Goal: Task Accomplishment & Management: Manage account settings

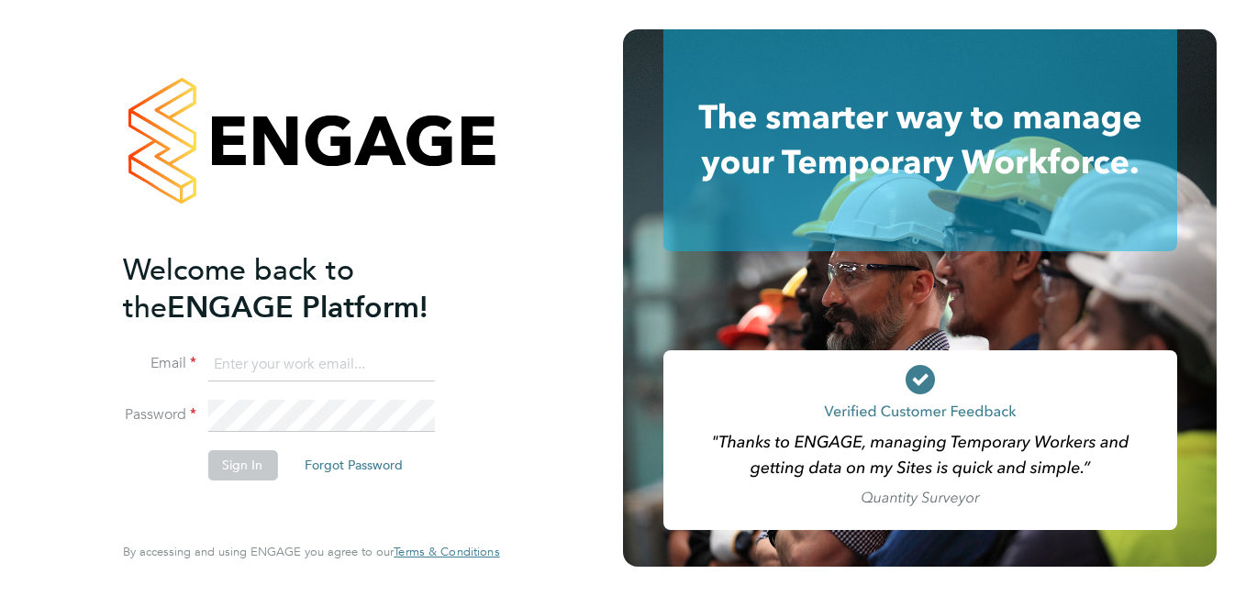
type input "[PERSON_NAME][EMAIL_ADDRESS][DOMAIN_NAME]"
click at [253, 470] on button "Sign In" at bounding box center [242, 464] width 70 height 29
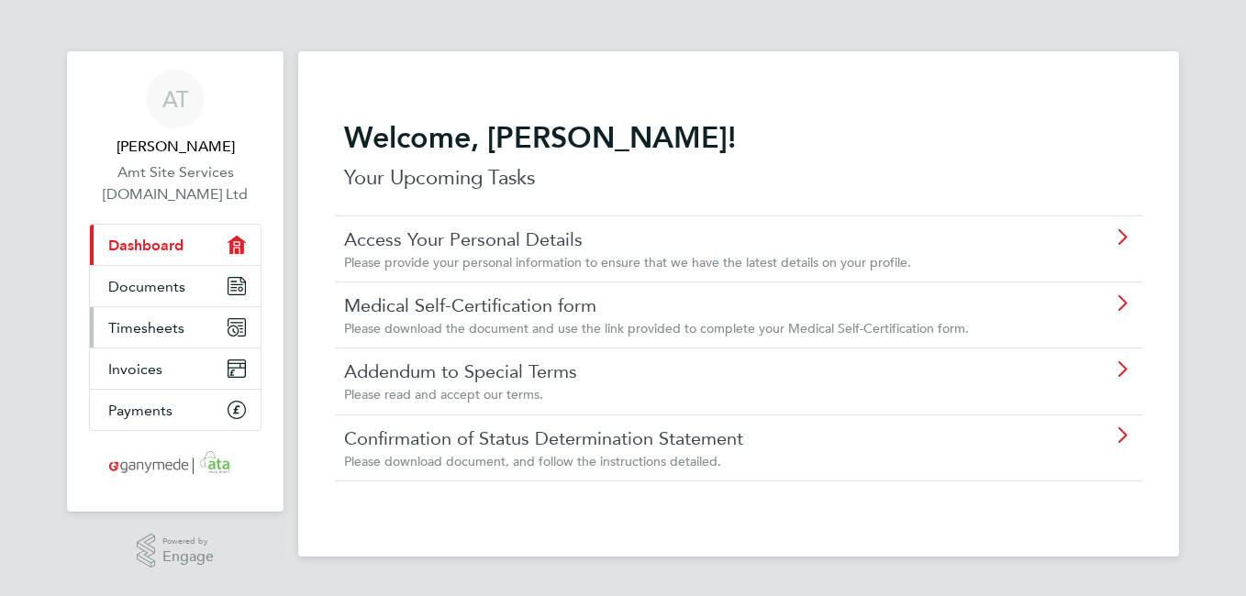
click at [237, 322] on icon "Main navigation" at bounding box center [236, 327] width 17 height 17
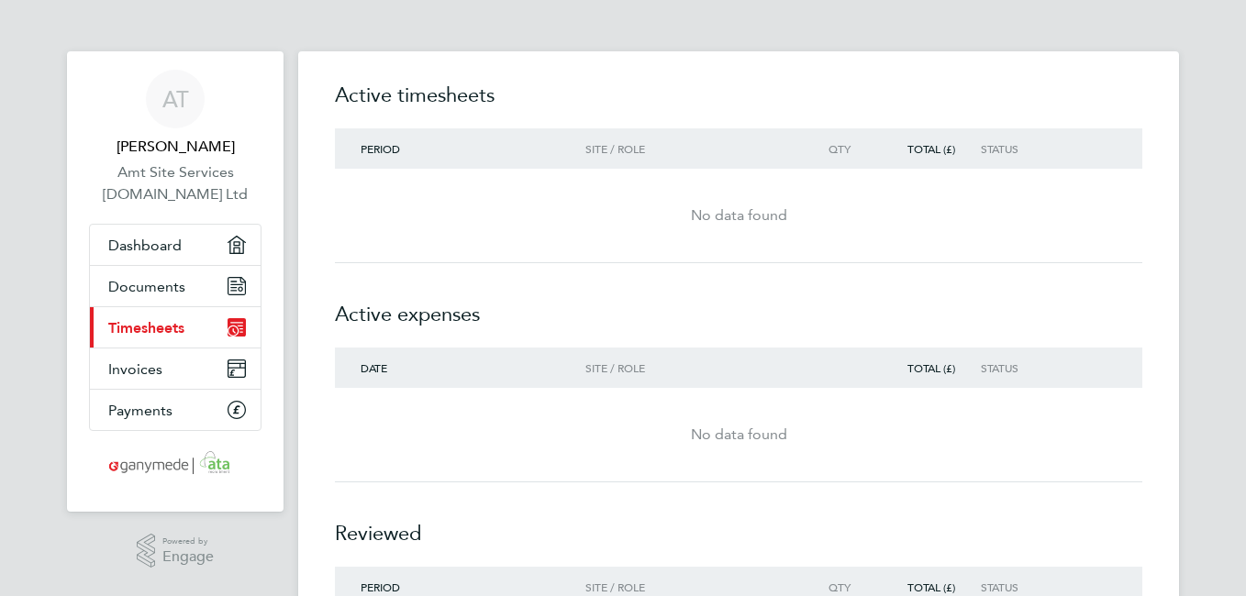
click at [736, 219] on div "No data found" at bounding box center [738, 216] width 807 height 22
drag, startPoint x: 736, startPoint y: 219, endPoint x: 778, endPoint y: 235, distance: 45.0
click at [778, 235] on div "No data found" at bounding box center [738, 216] width 807 height 66
click at [372, 145] on span "Period" at bounding box center [380, 148] width 39 height 15
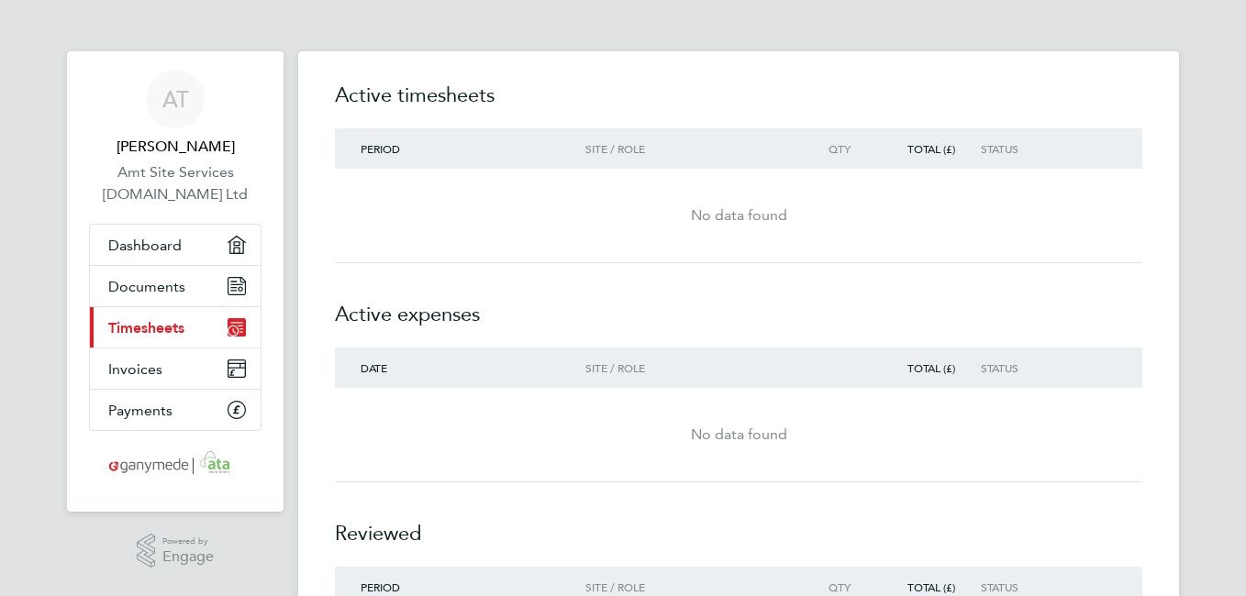
drag, startPoint x: 372, startPoint y: 145, endPoint x: 360, endPoint y: 218, distance: 74.4
click at [360, 218] on div "No data found" at bounding box center [738, 216] width 807 height 22
click at [928, 151] on div "Total (£)" at bounding box center [928, 148] width 105 height 13
drag, startPoint x: 928, startPoint y: 151, endPoint x: 1037, endPoint y: 273, distance: 163.7
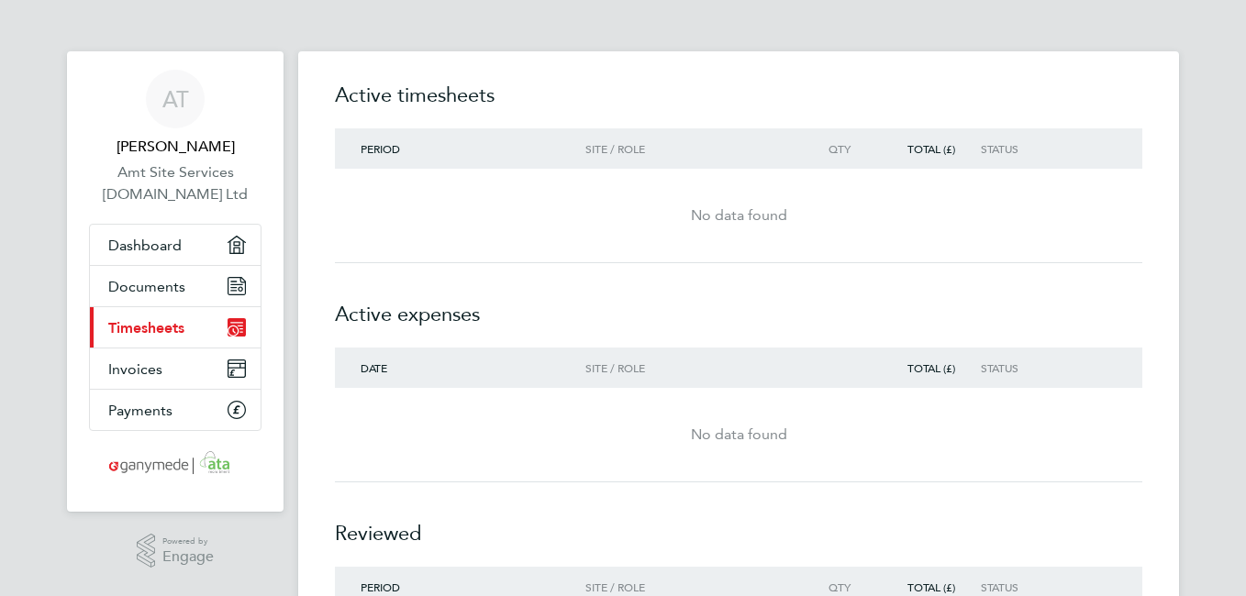
click at [1037, 273] on h2 "Active expenses" at bounding box center [738, 305] width 807 height 84
click at [1245, 277] on html "AT Adrian Taylor Amt Site Services 2.Ltd Ltd Applications: Dashboard Documents …" at bounding box center [623, 384] width 1246 height 768
click at [127, 285] on span "Documents" at bounding box center [146, 286] width 77 height 17
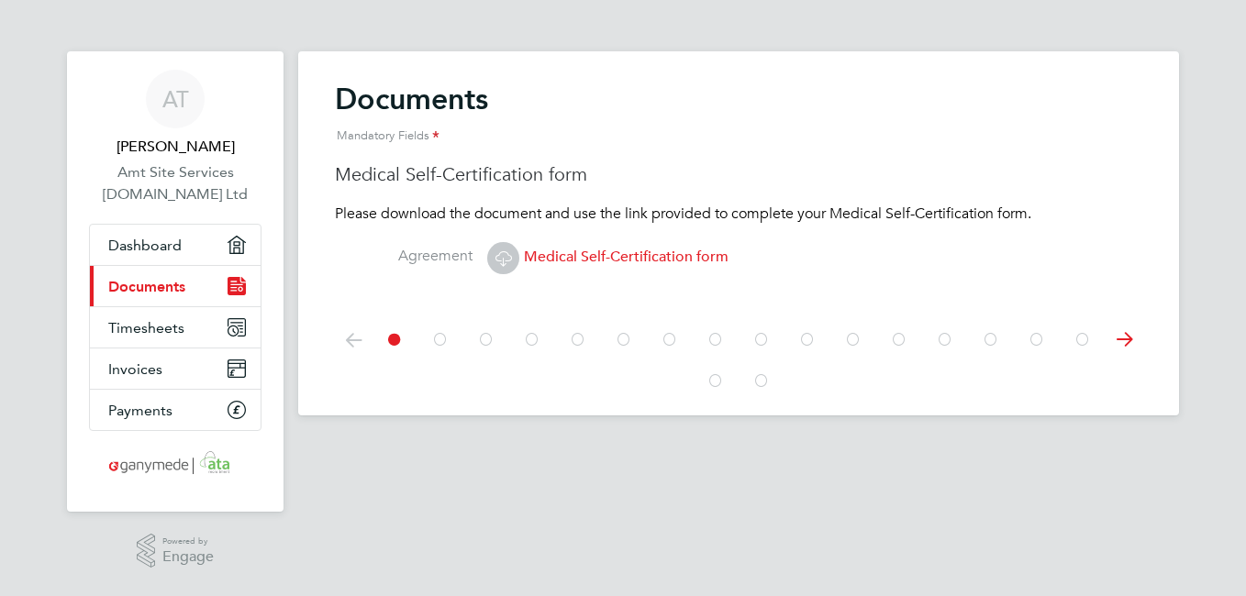
click at [505, 255] on icon at bounding box center [503, 258] width 23 height 23
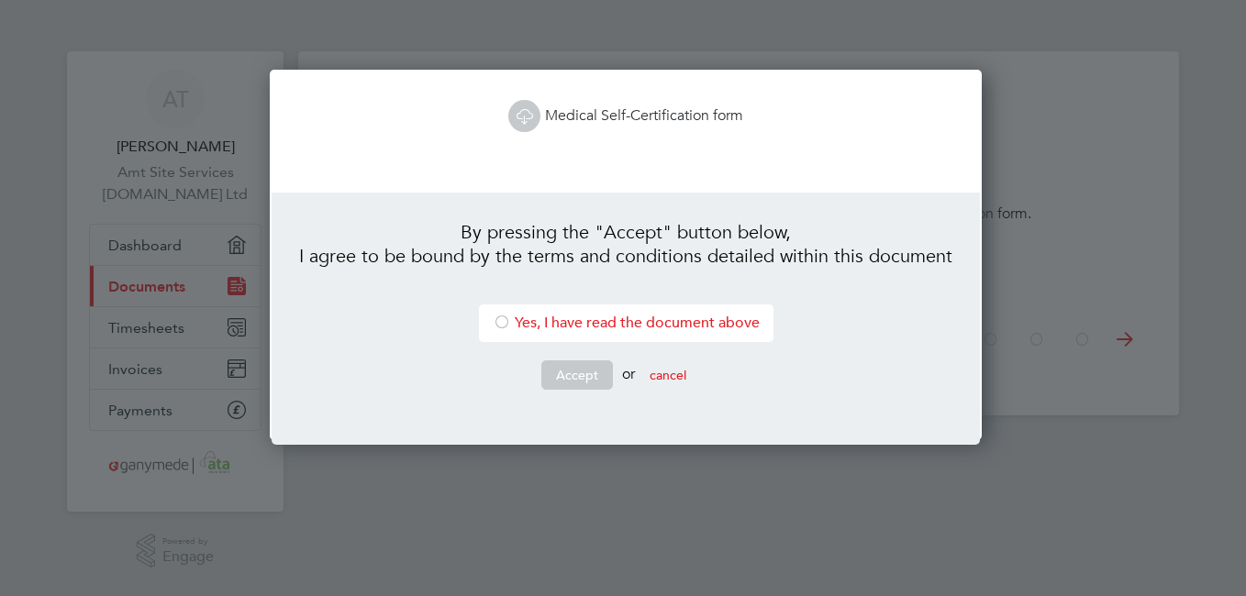
scroll to position [372, 706]
click at [517, 110] on icon at bounding box center [524, 116] width 23 height 23
click at [496, 326] on div at bounding box center [502, 324] width 18 height 18
click at [558, 375] on button "Accept" at bounding box center [577, 375] width 72 height 29
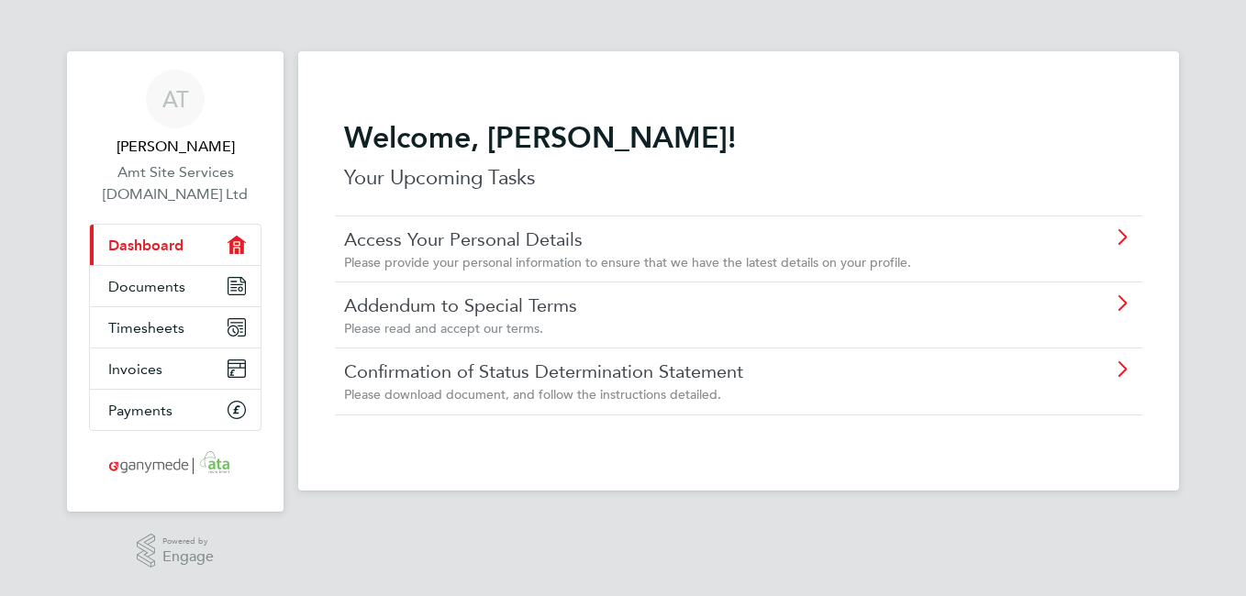
click at [961, 420] on div "Welcome, Adrian! Your Upcoming Tasks Access Your Personal Details Please provid…" at bounding box center [738, 267] width 807 height 373
click at [941, 360] on link "Confirmation of Status Determination Statement" at bounding box center [686, 372] width 685 height 24
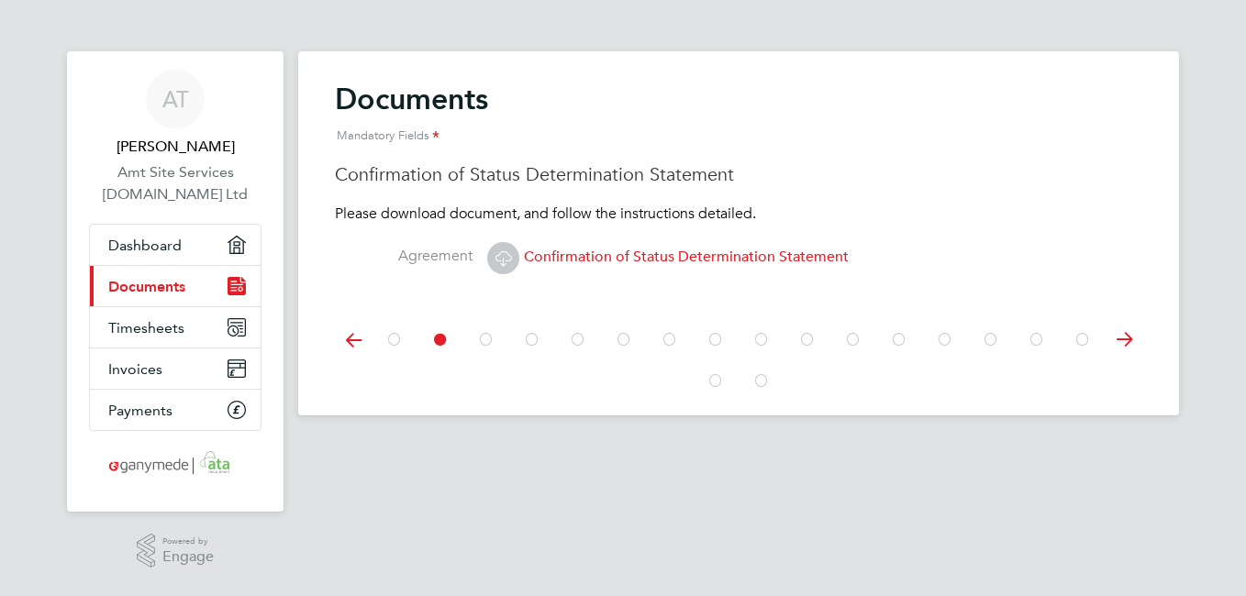
click at [574, 283] on li "Agreement Confirmation of Status Determination Statement" at bounding box center [738, 268] width 807 height 61
click at [486, 342] on icon at bounding box center [486, 339] width 18 height 41
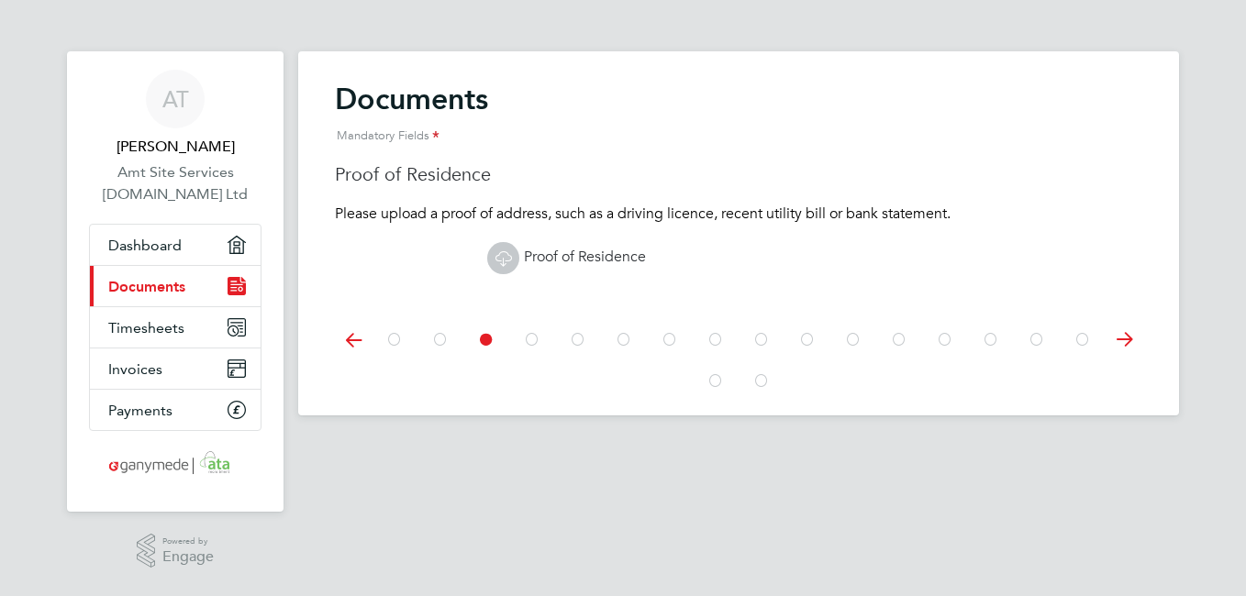
click at [507, 257] on icon at bounding box center [503, 258] width 23 height 23
click at [530, 335] on icon at bounding box center [532, 339] width 18 height 41
click at [582, 339] on icon at bounding box center [578, 339] width 18 height 41
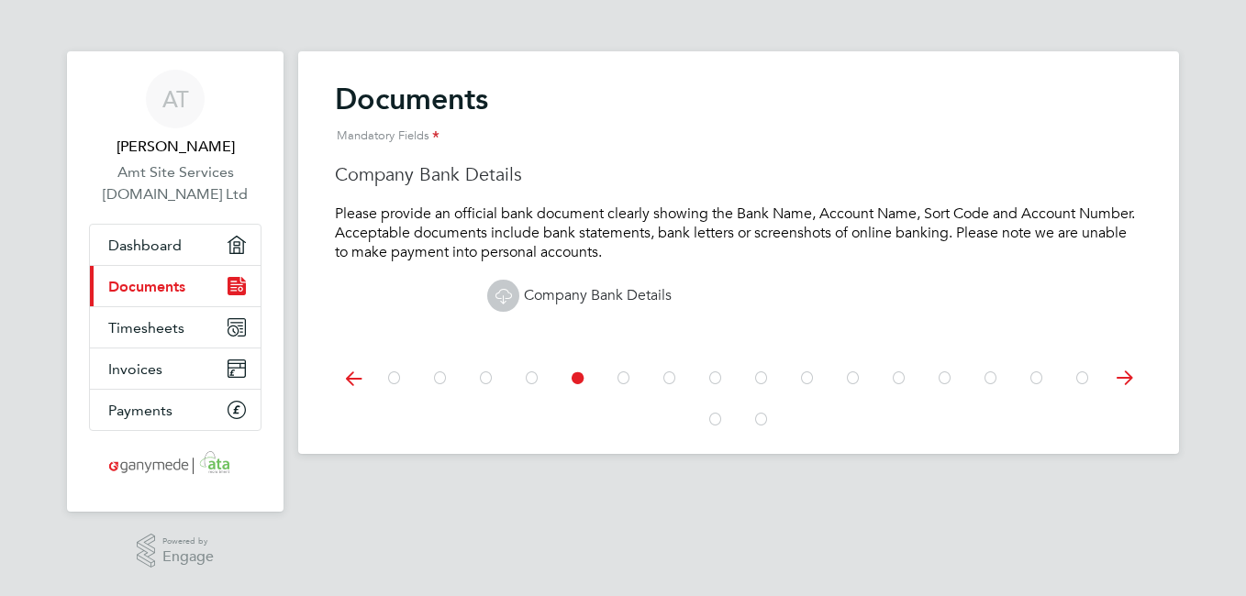
click at [507, 293] on icon at bounding box center [503, 295] width 23 height 23
click at [625, 374] on icon at bounding box center [624, 378] width 18 height 41
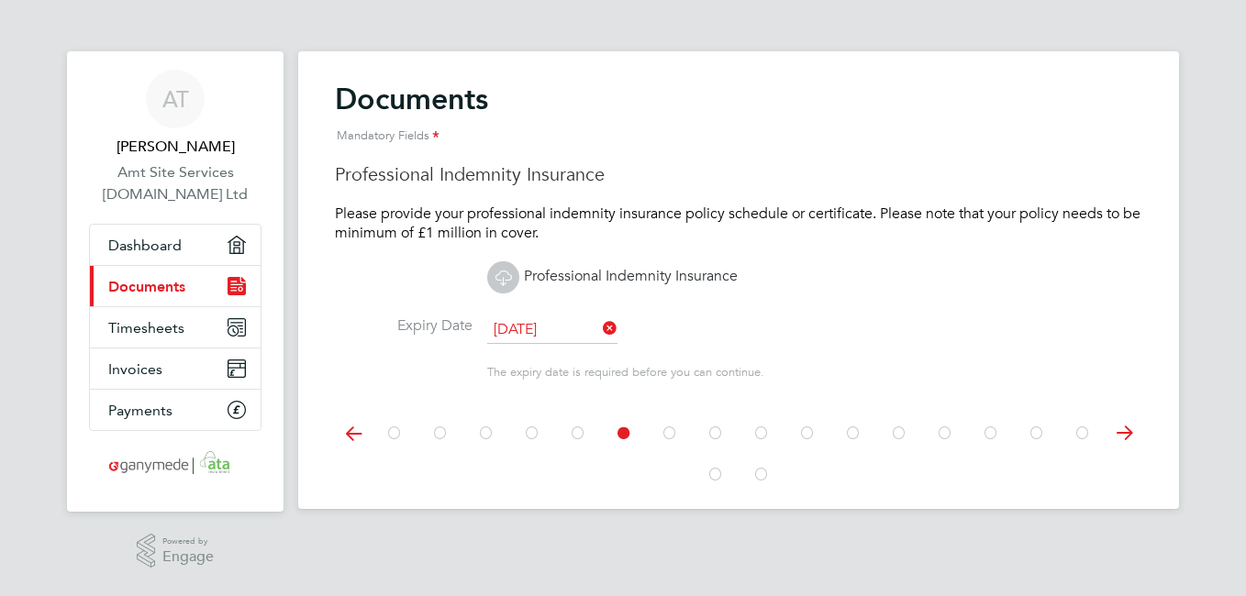
click at [673, 430] on icon at bounding box center [670, 433] width 18 height 41
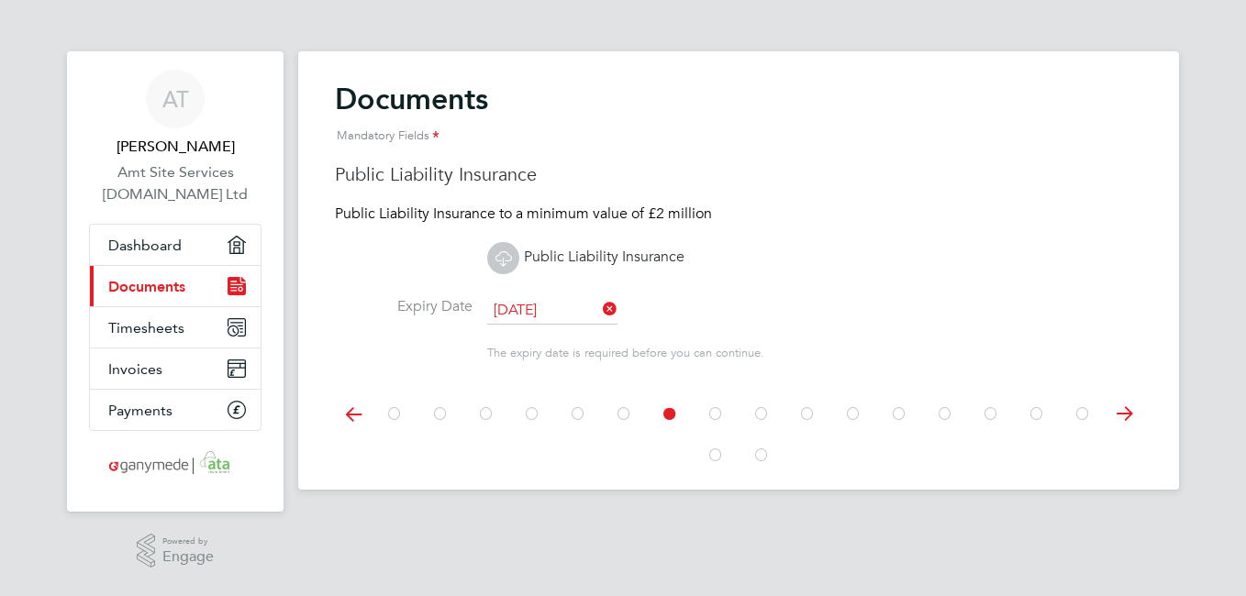
click at [715, 415] on icon at bounding box center [715, 414] width 18 height 41
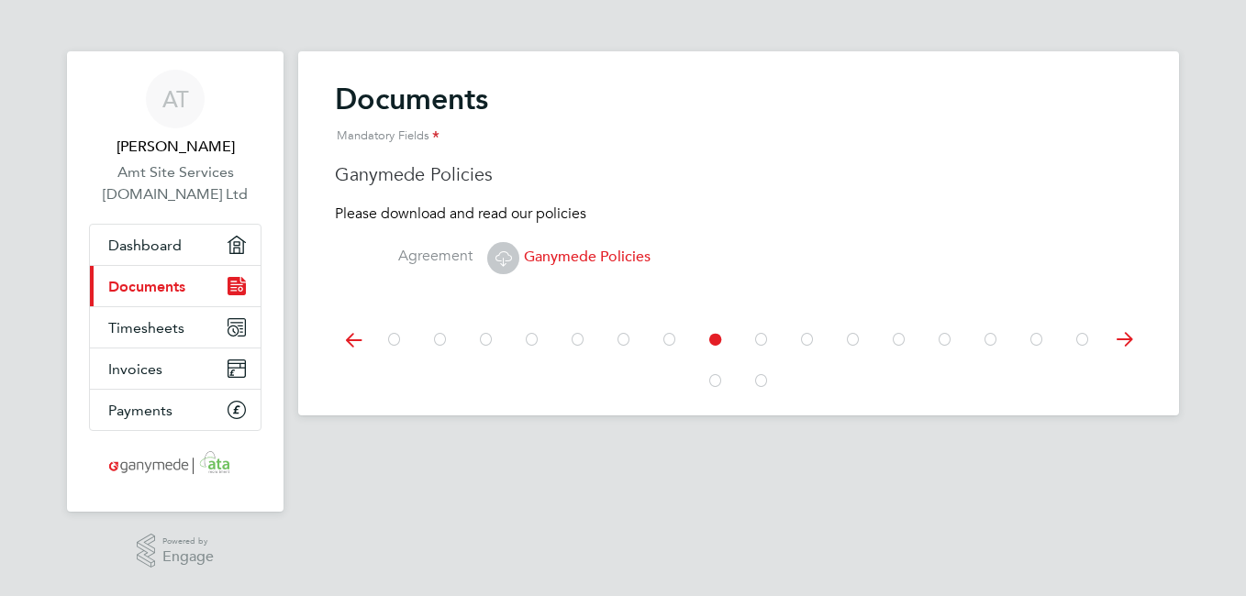
click at [762, 338] on icon at bounding box center [761, 339] width 18 height 41
click at [511, 255] on icon at bounding box center [503, 258] width 23 height 23
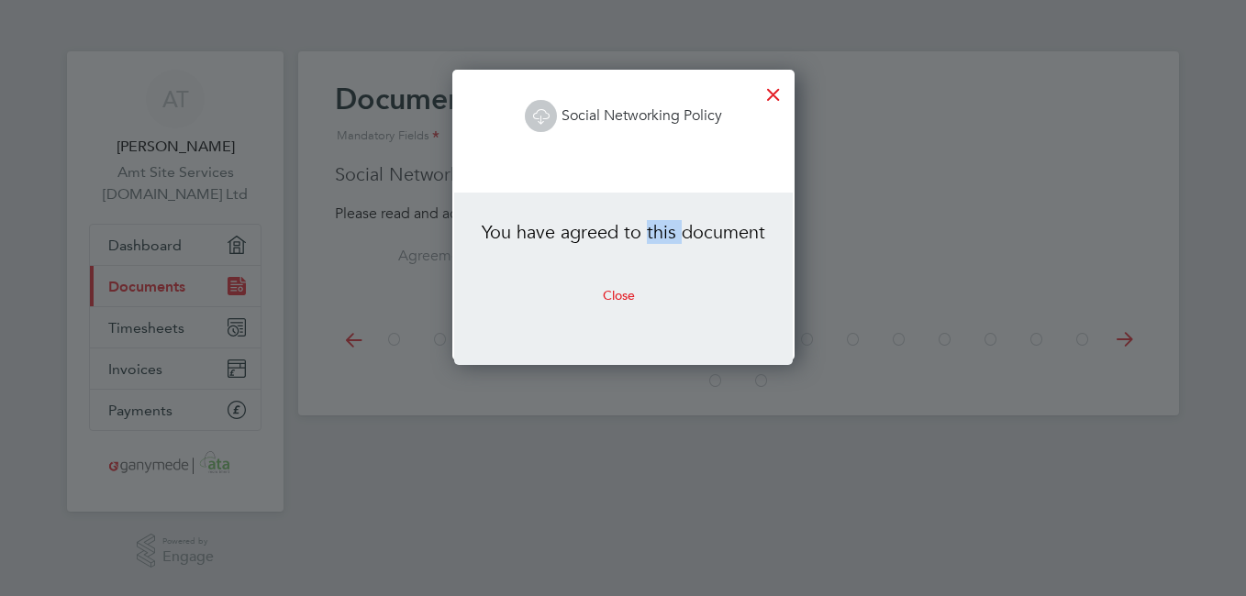
click at [511, 255] on li "You have agreed to this document" at bounding box center [623, 241] width 283 height 42
click at [770, 93] on div at bounding box center [773, 89] width 33 height 33
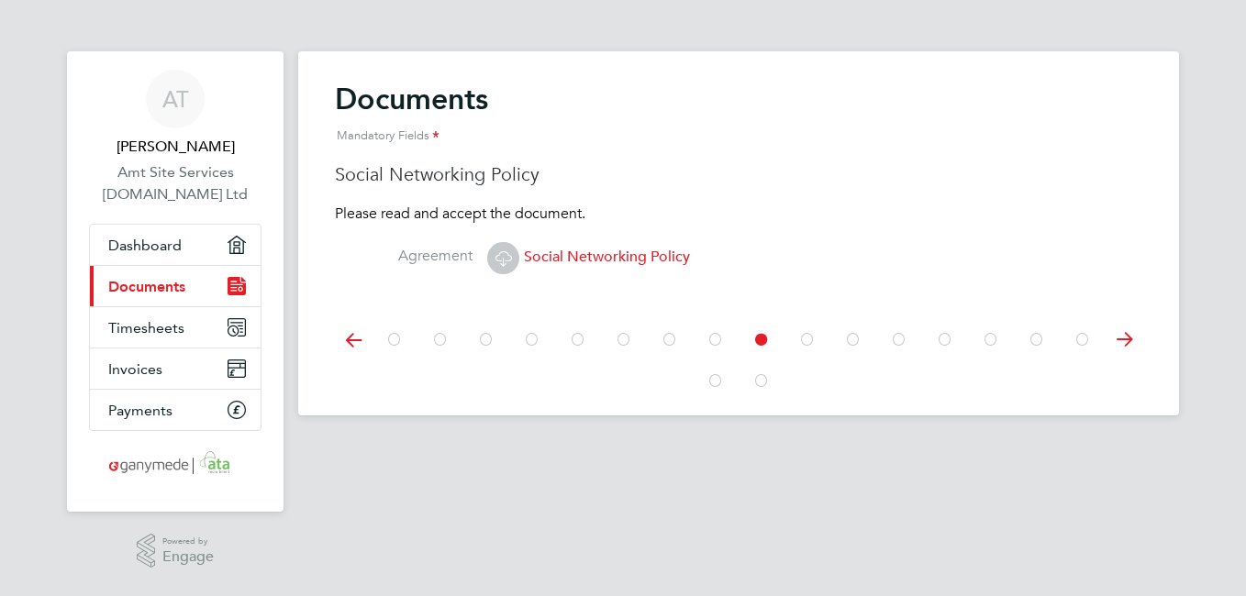
click at [807, 336] on icon at bounding box center [807, 339] width 18 height 41
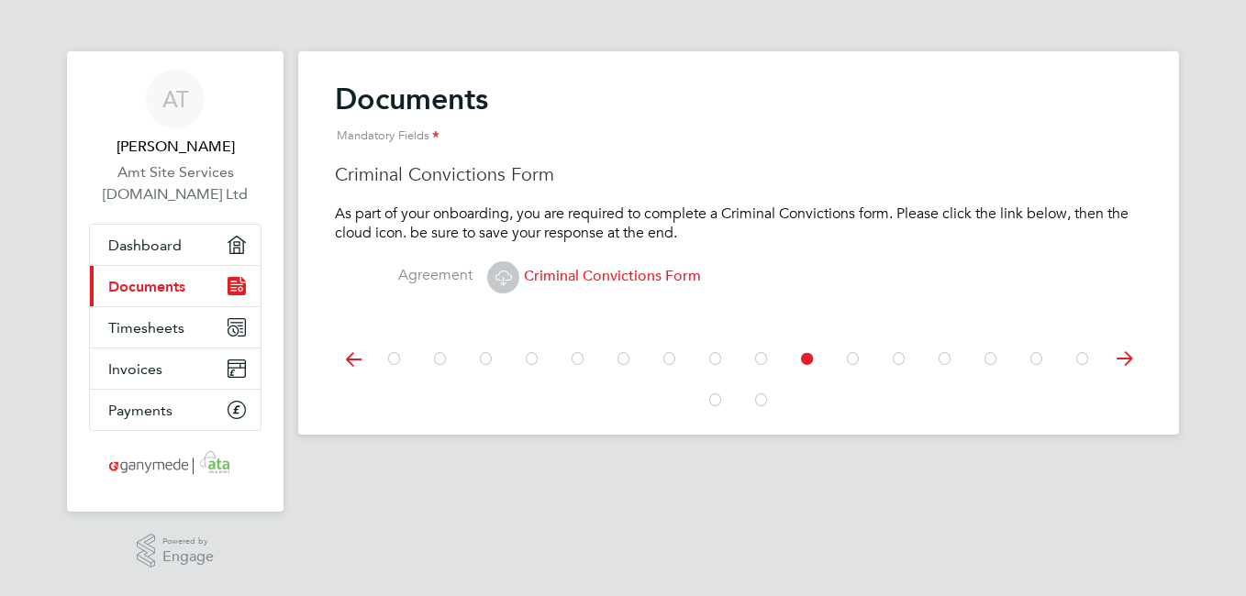
click at [858, 360] on icon at bounding box center [853, 359] width 18 height 41
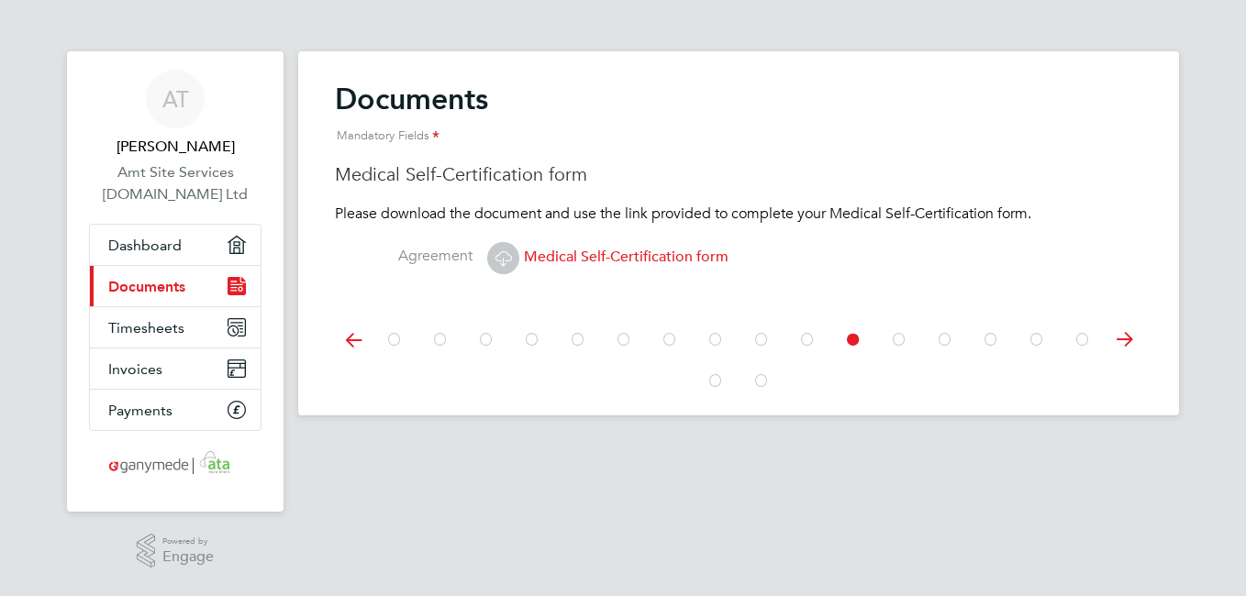
click at [905, 342] on icon at bounding box center [899, 339] width 18 height 41
click at [541, 258] on span "Self Billing Agreement" at bounding box center [580, 257] width 186 height 18
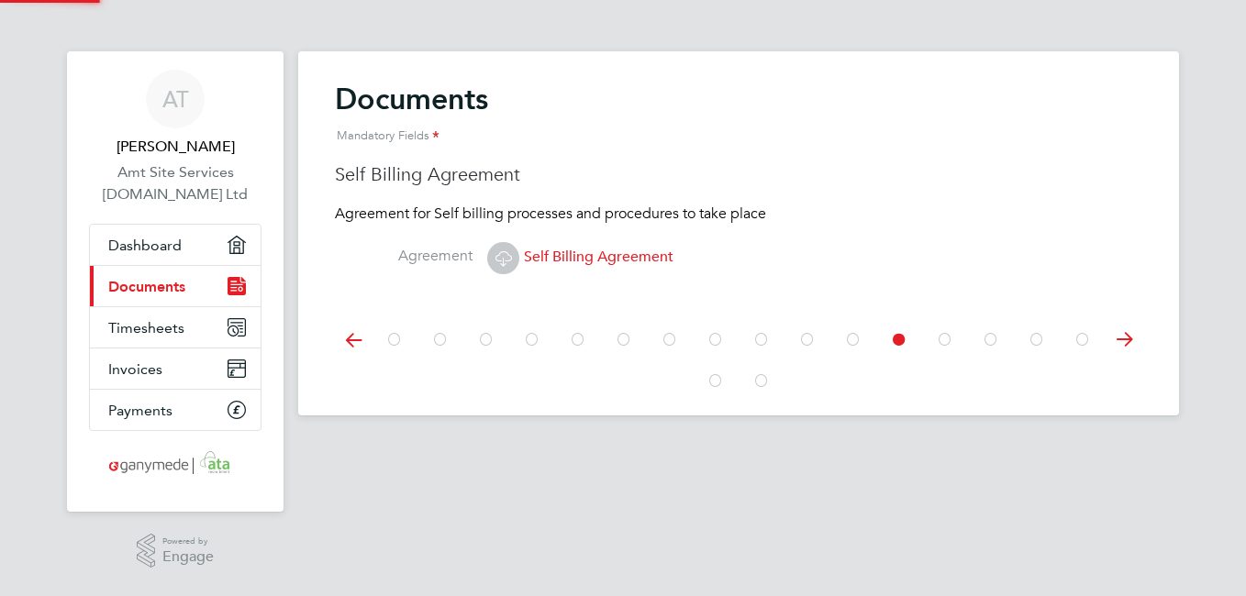
click at [541, 258] on span "Self Billing Agreement" at bounding box center [580, 257] width 186 height 18
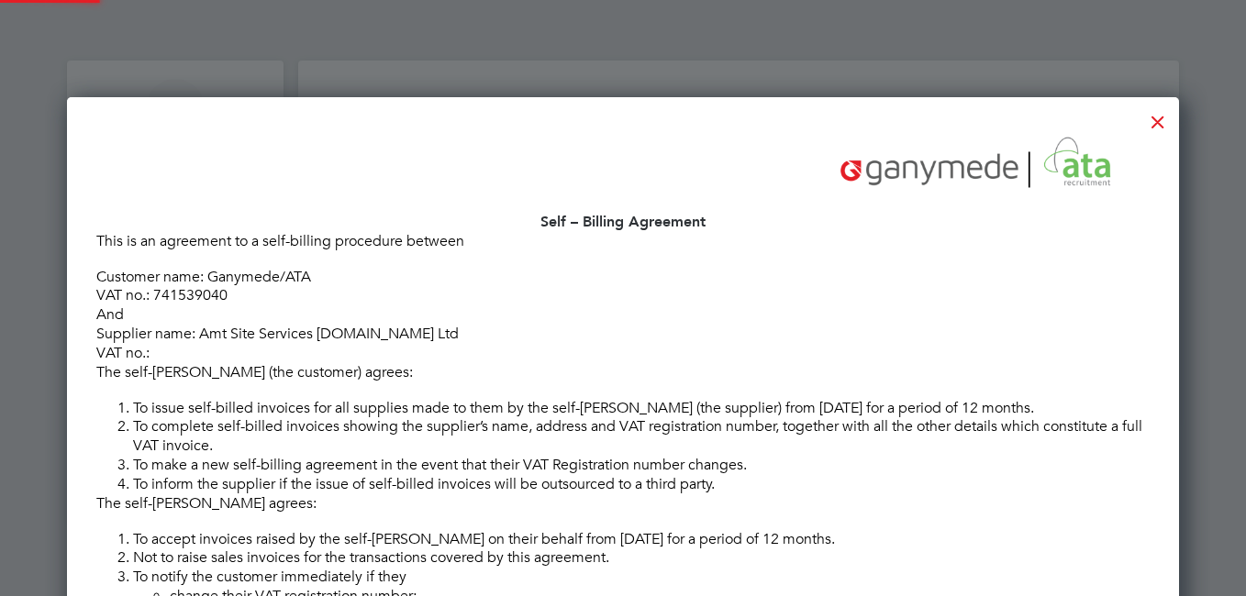
scroll to position [963, 1113]
drag, startPoint x: 1244, startPoint y: 233, endPoint x: 1240, endPoint y: 466, distance: 233.1
click at [1240, 466] on div at bounding box center [623, 298] width 1246 height 596
click at [1092, 452] on li "To complete self-billed invoices showing the supplier’s name, address and VAT r…" at bounding box center [641, 436] width 1017 height 39
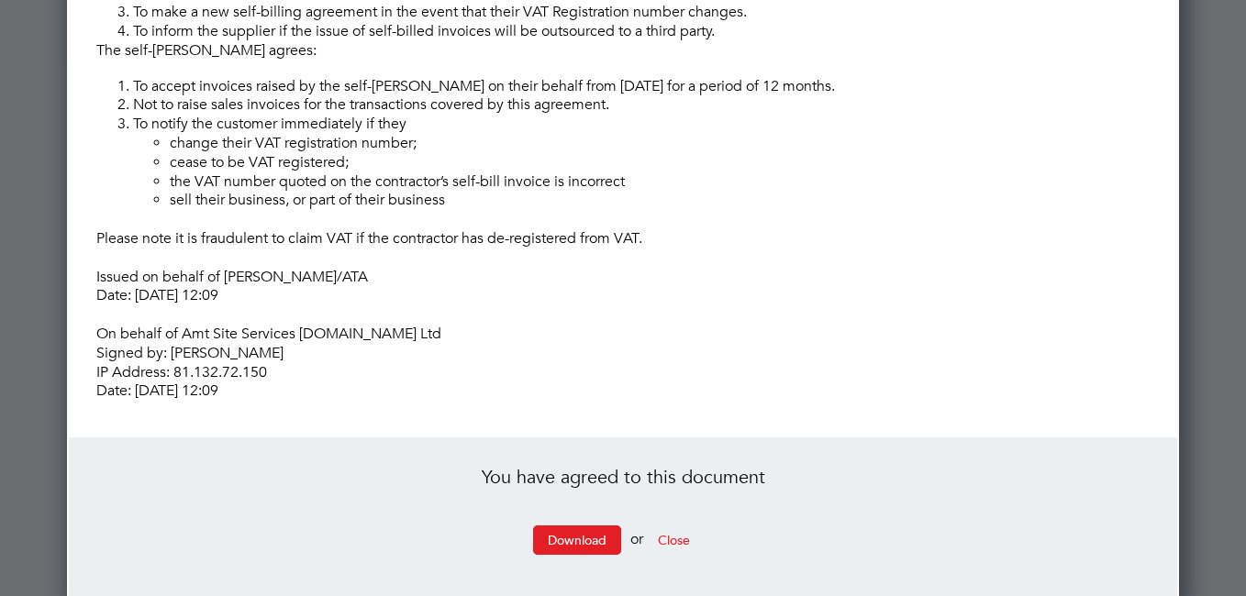
scroll to position [467, 0]
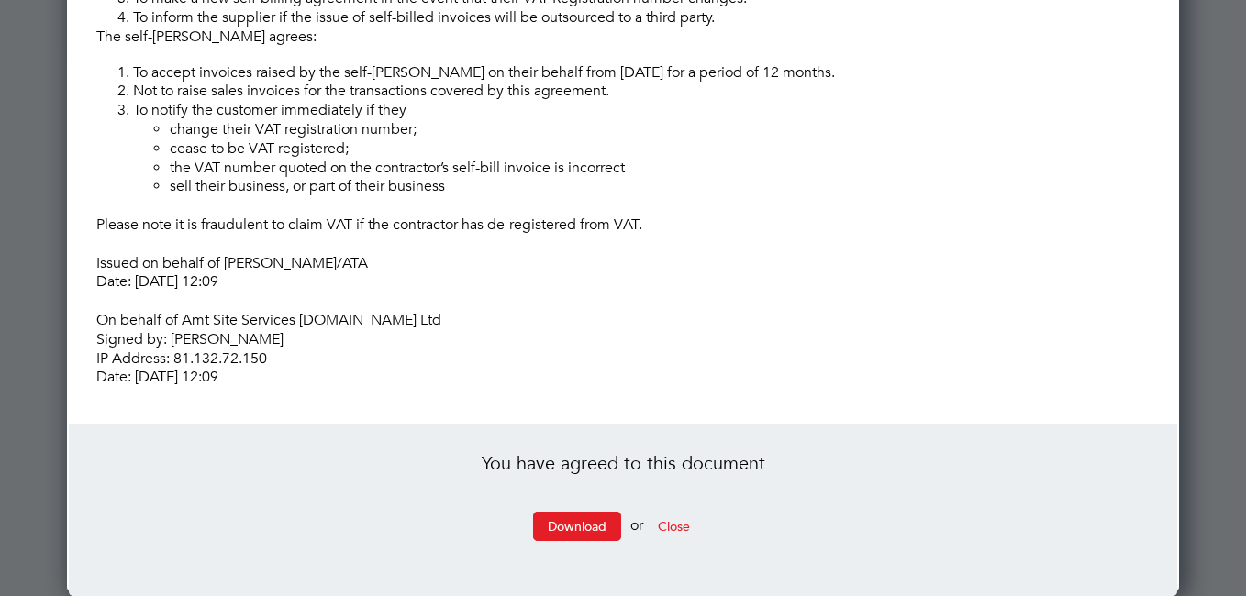
click at [1139, 61] on div "Self – Billing Agreement This is an agreement to a self-billing procedure betwe…" at bounding box center [622, 26] width 1053 height 722
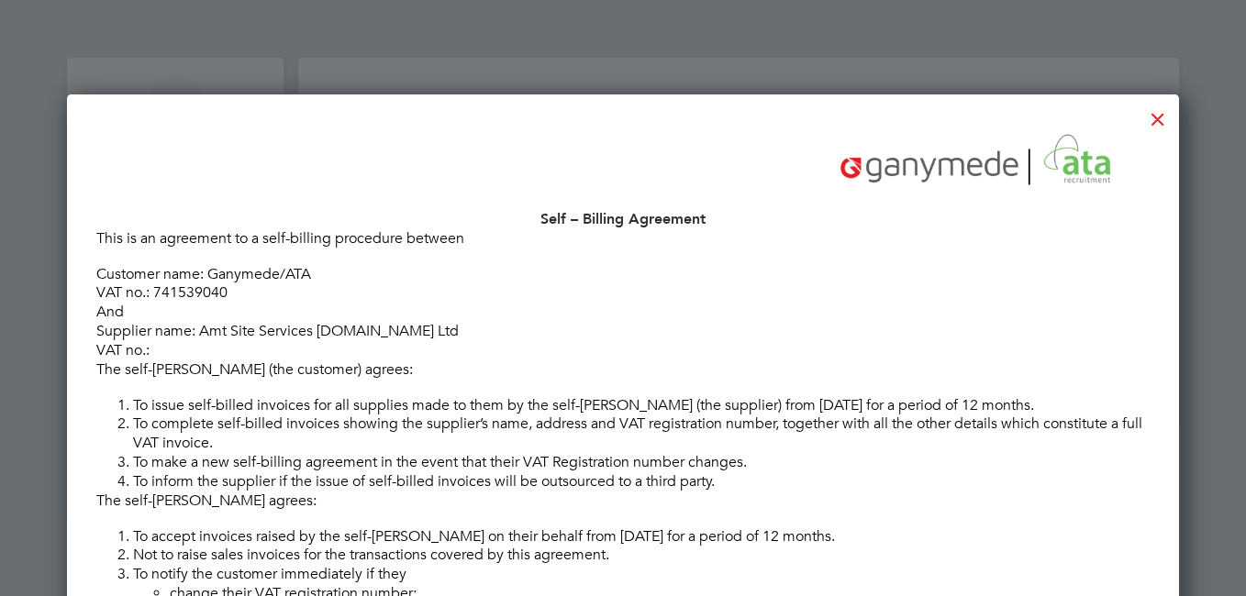
scroll to position [0, 0]
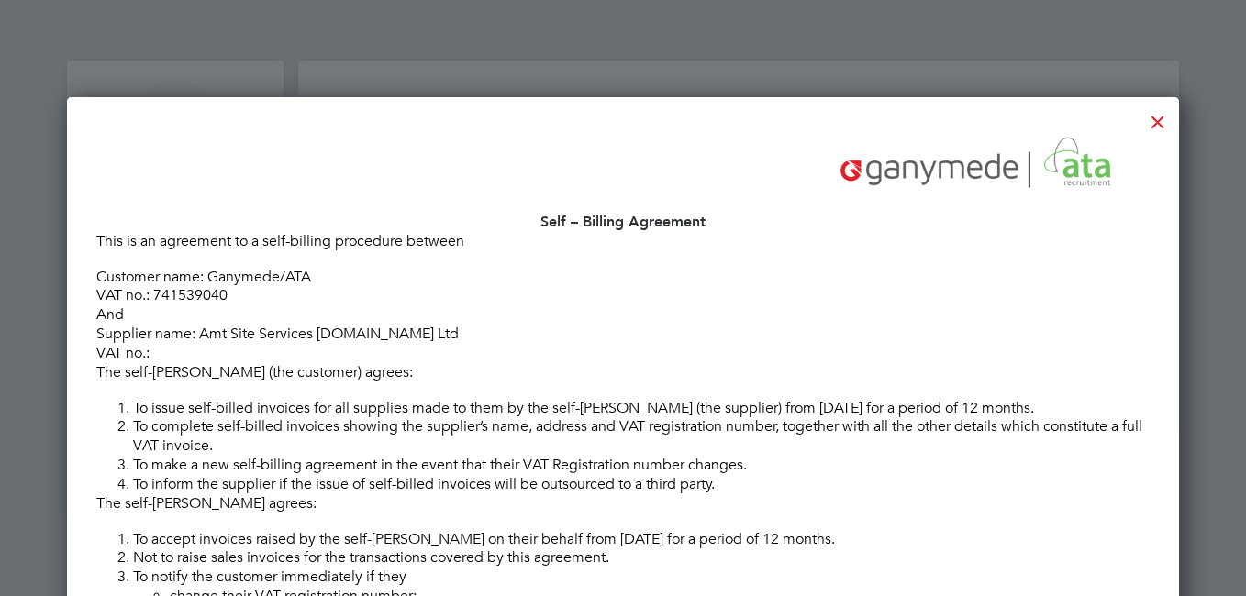
click at [1150, 117] on div at bounding box center [1157, 117] width 33 height 33
click at [1158, 124] on div at bounding box center [1157, 117] width 33 height 33
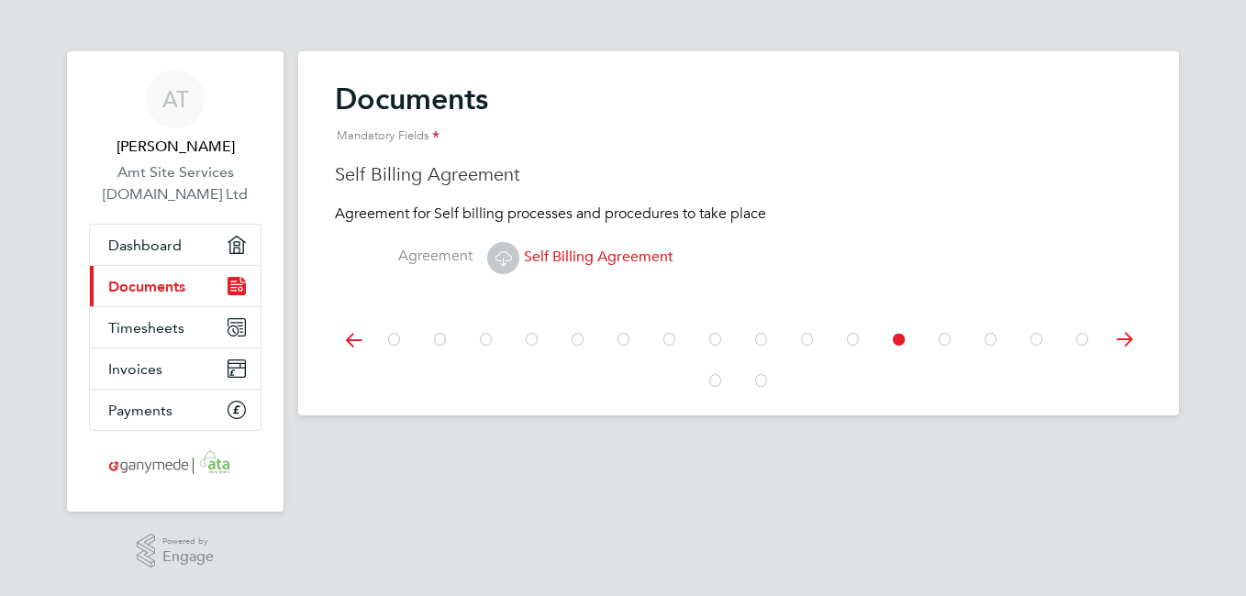
click at [940, 343] on icon at bounding box center [945, 339] width 18 height 41
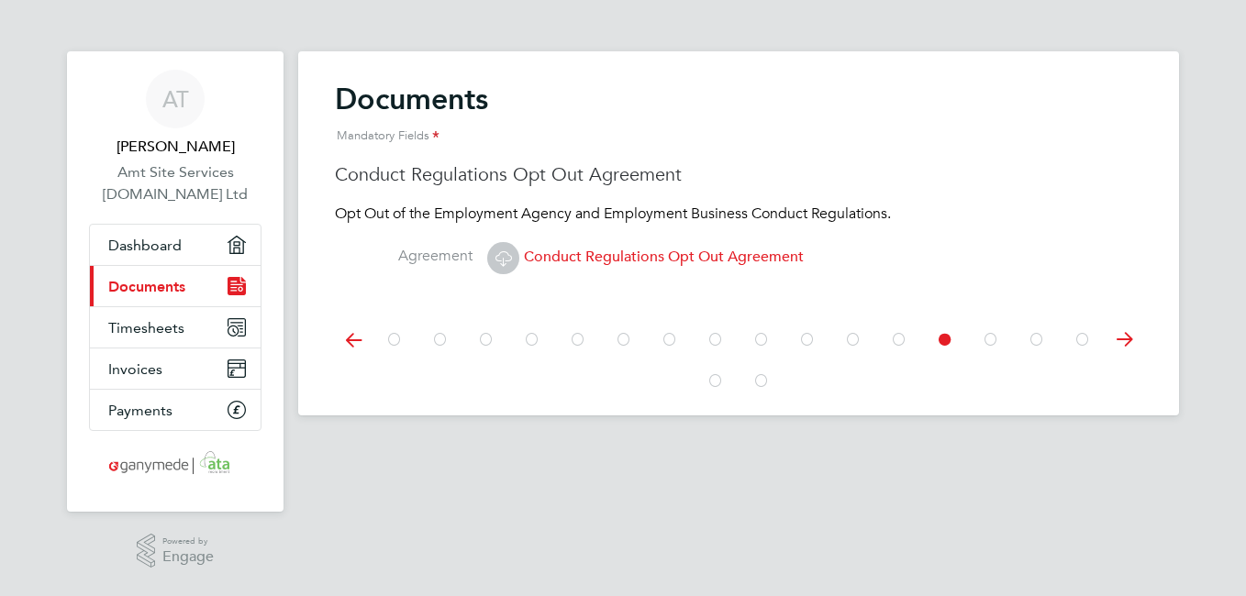
click at [993, 340] on icon at bounding box center [991, 339] width 18 height 41
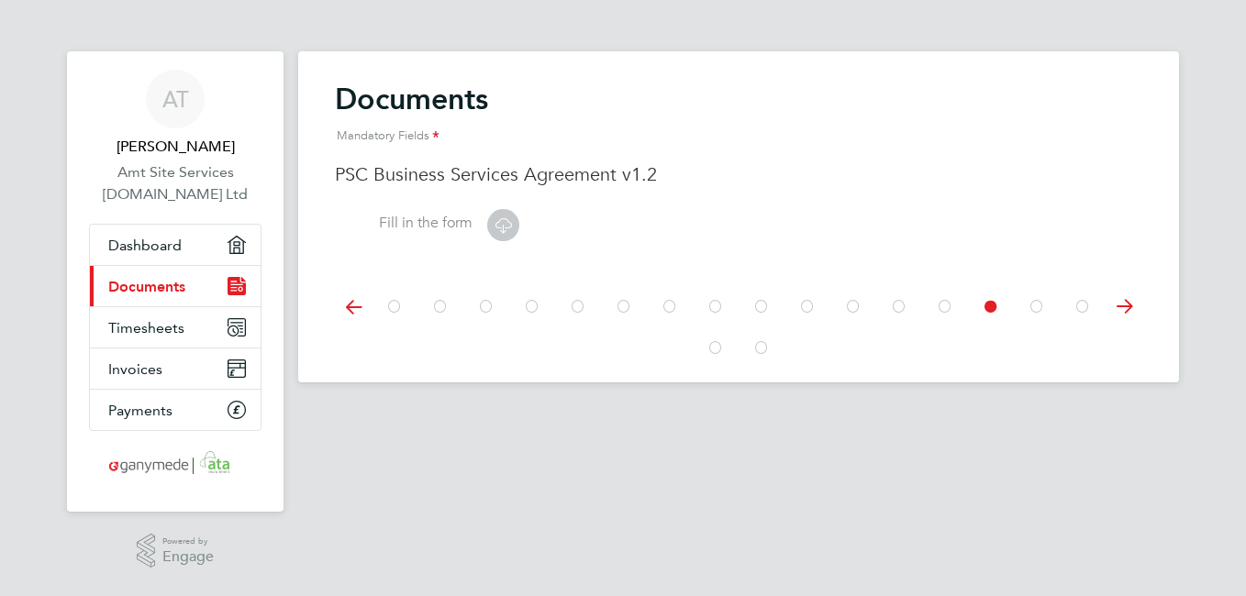
click at [1040, 297] on icon at bounding box center [1037, 306] width 18 height 41
click at [1089, 307] on icon at bounding box center [1082, 306] width 18 height 41
click at [148, 239] on span "Dashboard" at bounding box center [144, 245] width 73 height 17
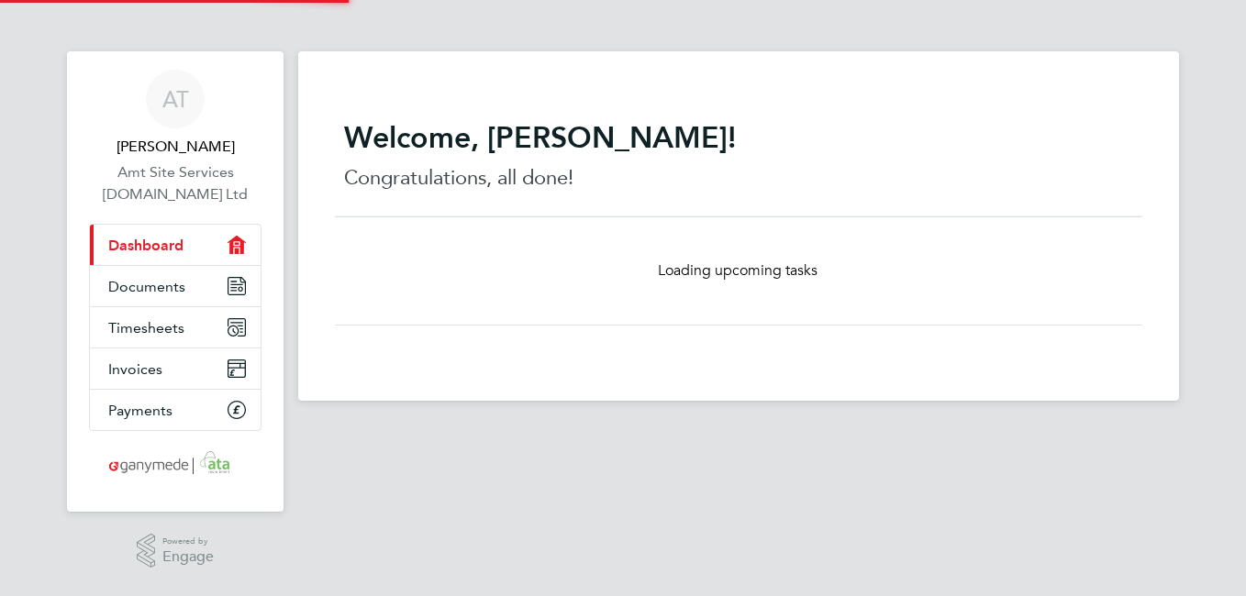
click at [148, 239] on span "Dashboard" at bounding box center [145, 245] width 75 height 17
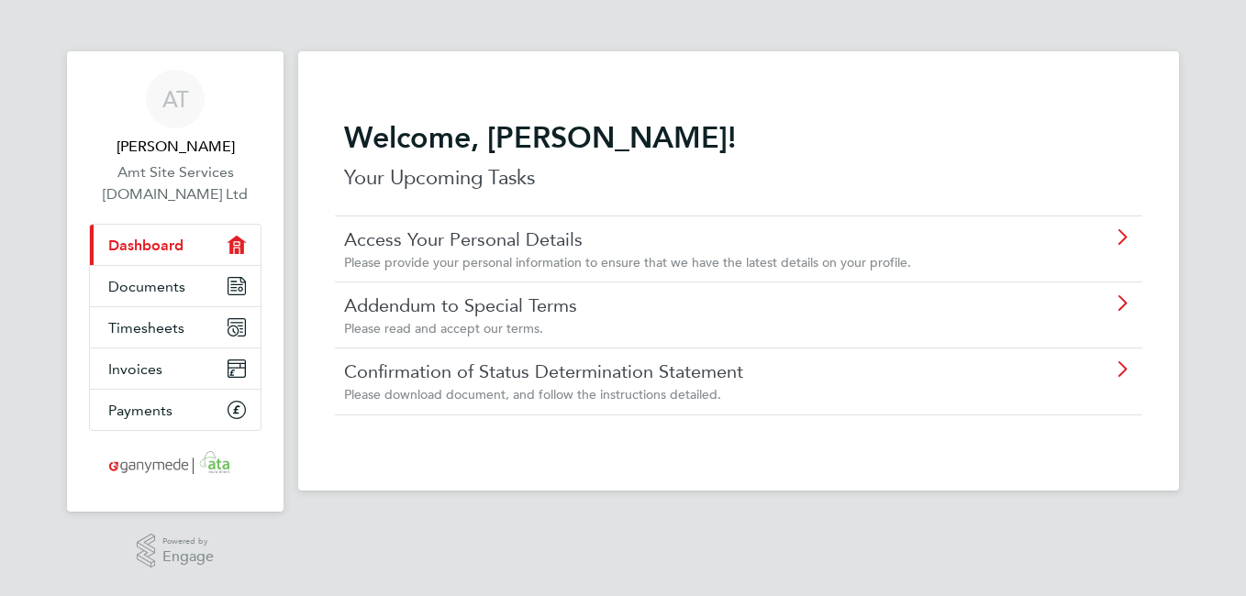
click at [232, 241] on icon "Main navigation" at bounding box center [237, 245] width 18 height 18
click at [1089, 456] on div "Welcome, Adrian! Your Upcoming Tasks Access Your Personal Details Please provid…" at bounding box center [738, 270] width 881 height 439
click at [417, 308] on link "Addendum to Special Terms" at bounding box center [686, 306] width 685 height 24
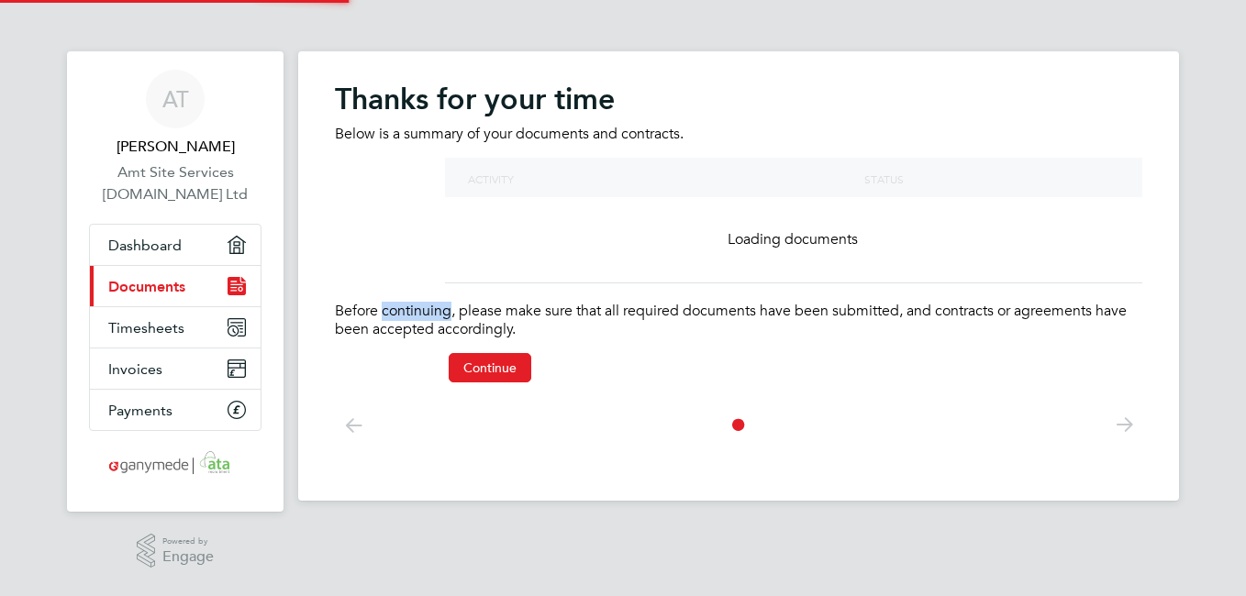
click at [417, 308] on p "Before continuing, please make sure that all required documents have been submi…" at bounding box center [738, 321] width 807 height 39
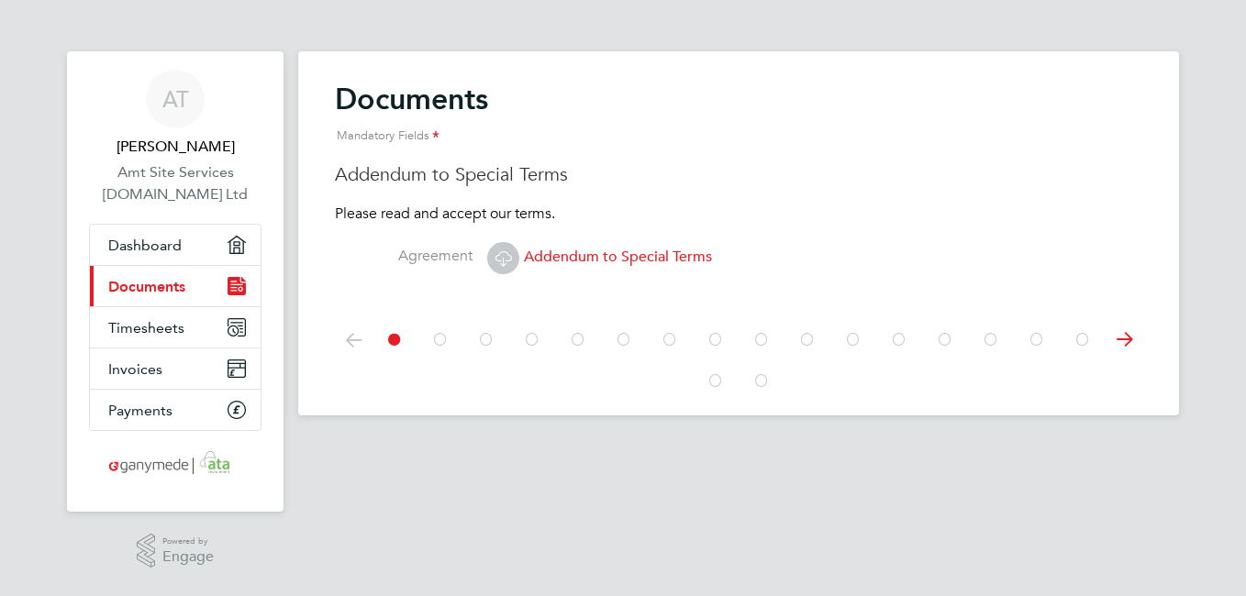
drag, startPoint x: 417, startPoint y: 308, endPoint x: 665, endPoint y: 288, distance: 248.5
click at [683, 308] on div at bounding box center [738, 338] width 807 height 82
click at [562, 256] on span "Addendum to Special Terms" at bounding box center [599, 257] width 225 height 18
click at [562, 256] on div "Documents Mandatory Fields Addendum to Special Terms Please read and accept our…" at bounding box center [738, 233] width 881 height 364
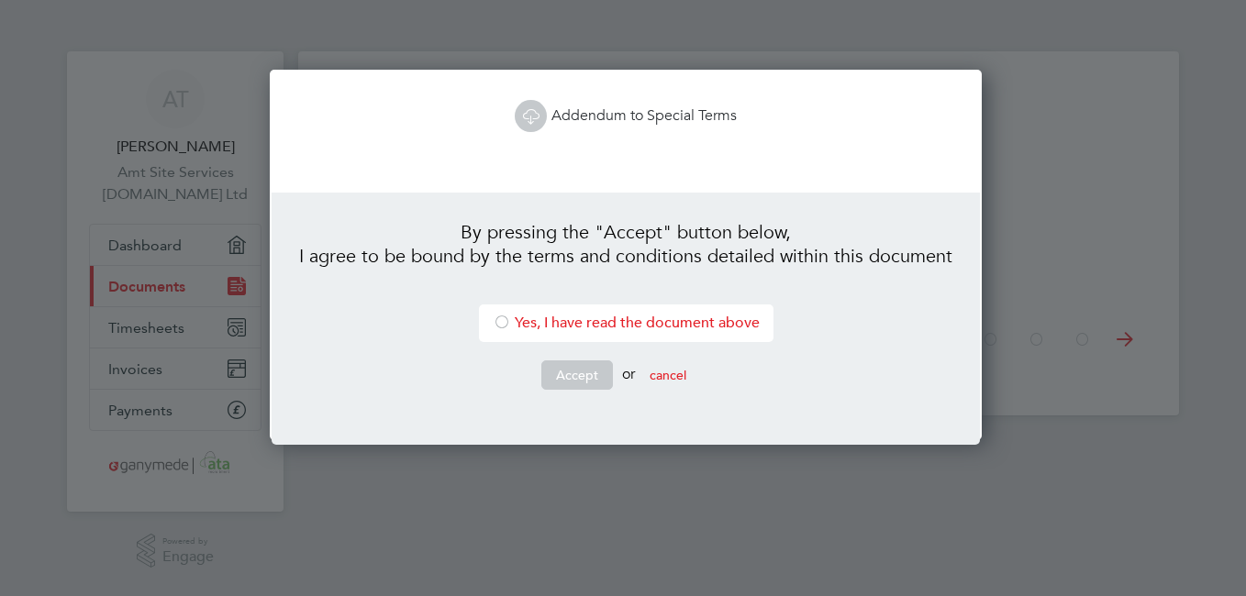
scroll to position [372, 706]
click at [536, 112] on icon at bounding box center [530, 116] width 23 height 23
click at [495, 320] on div at bounding box center [502, 324] width 18 height 18
click at [554, 375] on button "Accept" at bounding box center [577, 375] width 72 height 29
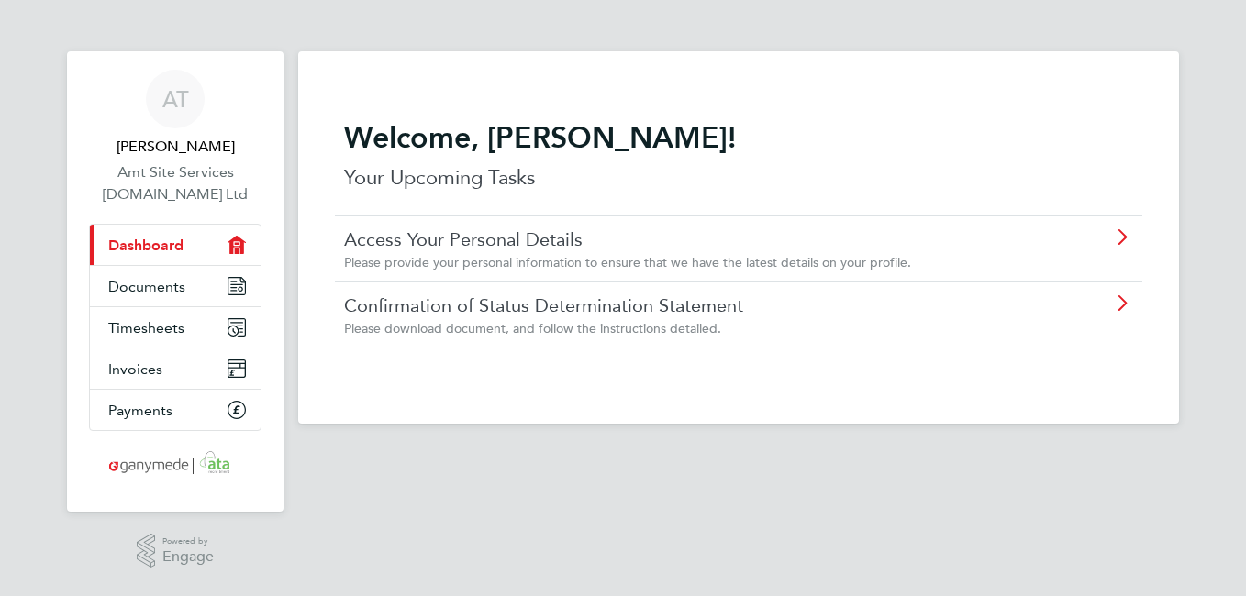
click at [463, 244] on link "Access Your Personal Details" at bounding box center [686, 240] width 685 height 24
click at [494, 236] on link "Access Your Personal Details" at bounding box center [686, 240] width 685 height 24
click at [439, 238] on link "Access Your Personal Details" at bounding box center [686, 240] width 685 height 24
